Goal: Find contact information: Find contact information

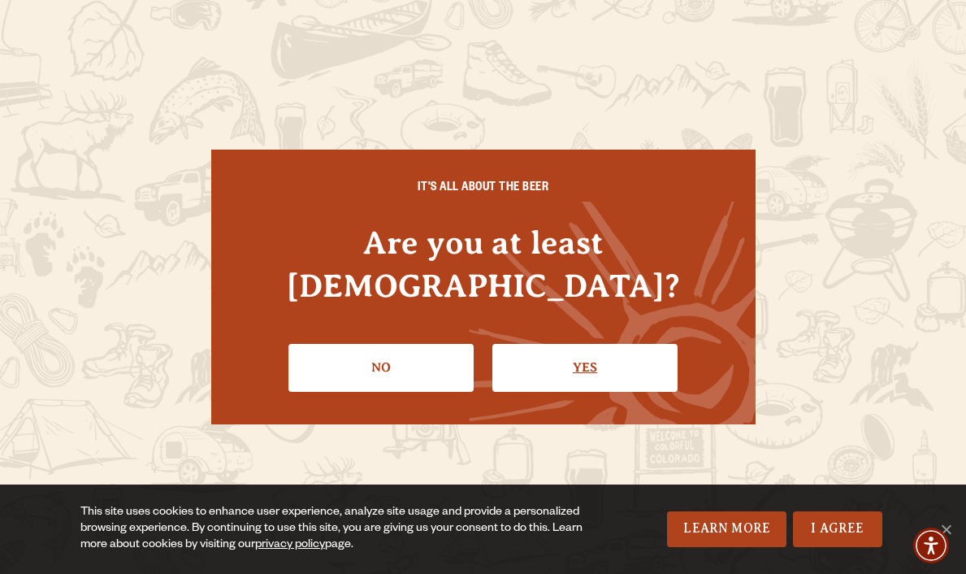
click at [544, 350] on link "Yes" at bounding box center [584, 367] width 185 height 47
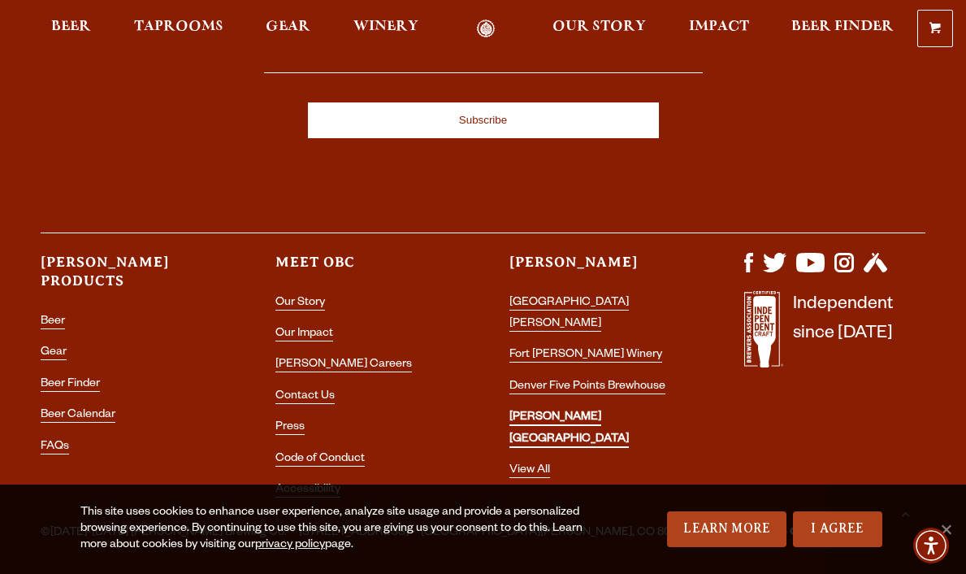
scroll to position [4382, 0]
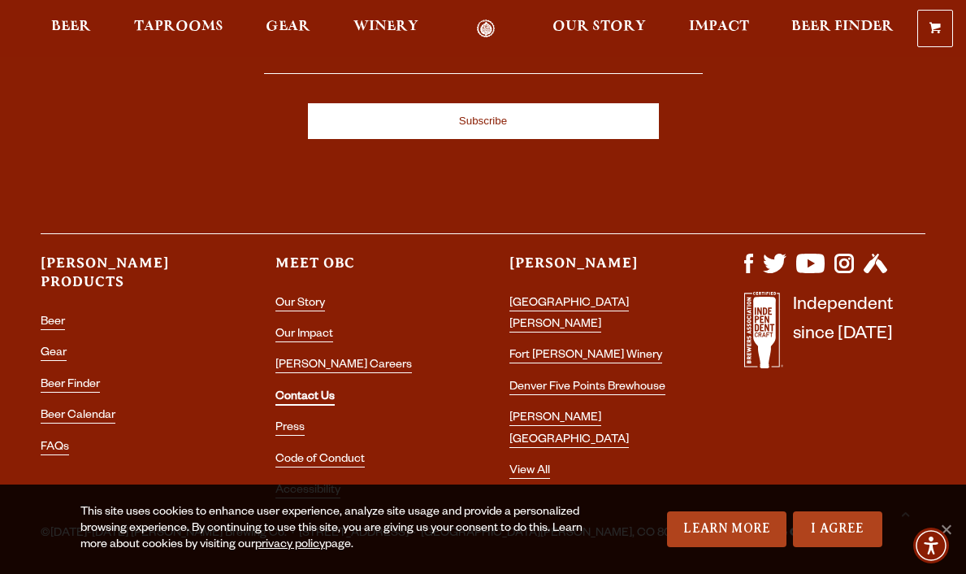
click at [321, 391] on link "Contact Us" at bounding box center [304, 398] width 59 height 15
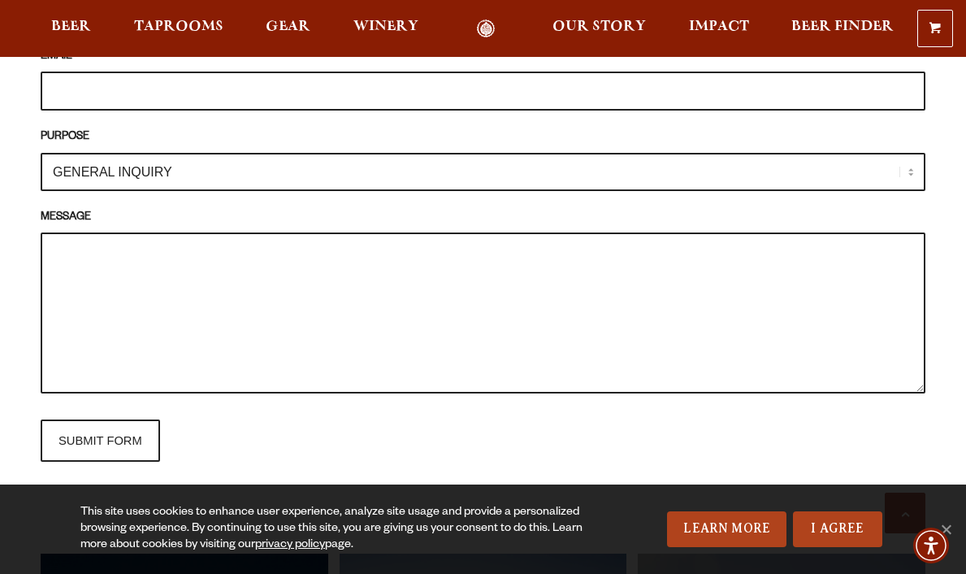
scroll to position [1448, 0]
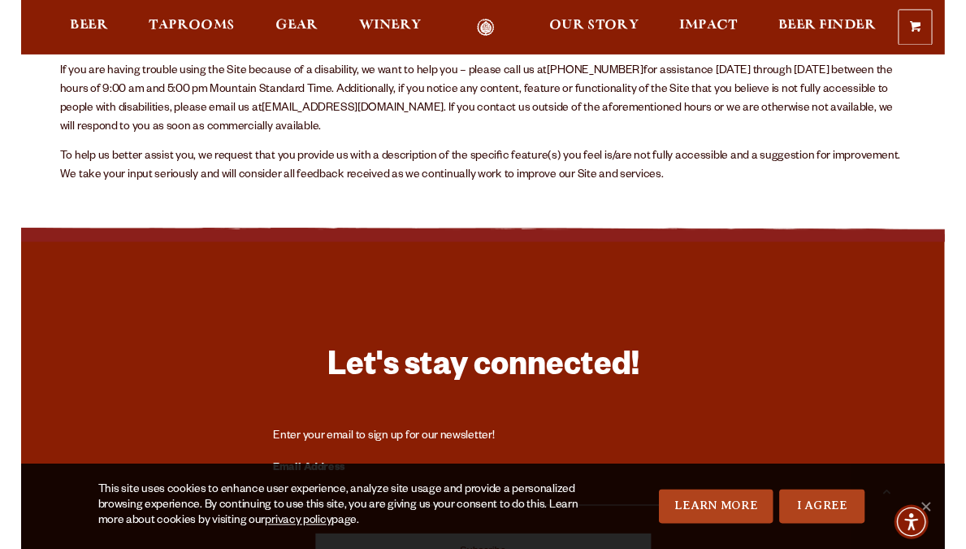
scroll to position [381, 0]
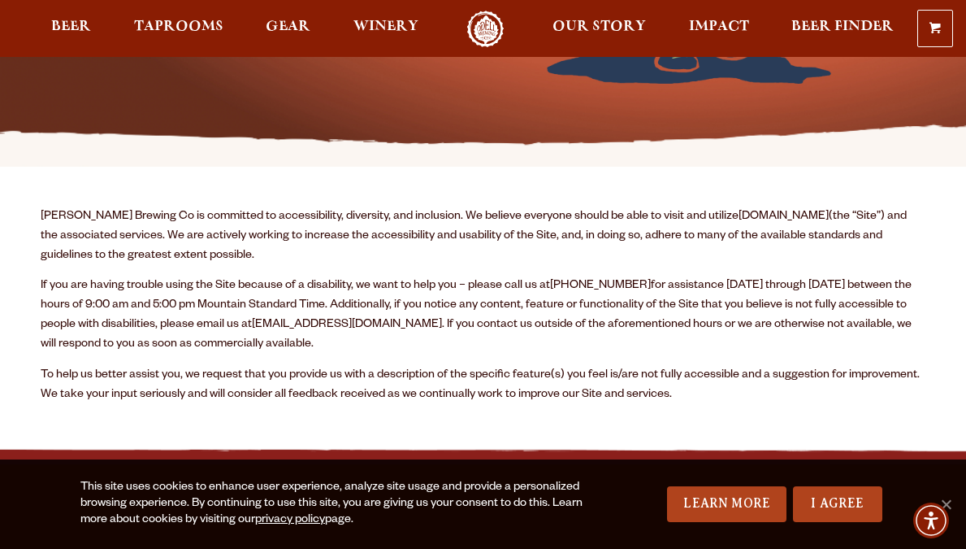
click at [475, 344] on p "If you are having trouble using the Site because of a disability, we want to he…" at bounding box center [483, 315] width 885 height 78
drag, startPoint x: 254, startPoint y: 323, endPoint x: 389, endPoint y: 320, distance: 135.7
click at [389, 320] on p "If you are having trouble using the Site because of a disability, we want to he…" at bounding box center [483, 315] width 885 height 78
copy p "cheers@odellbrewing.com"
